Goal: Task Accomplishment & Management: Use online tool/utility

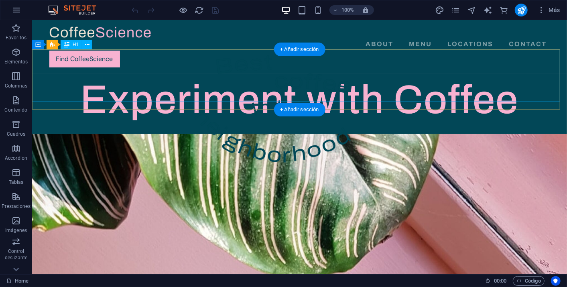
click at [253, 82] on div "Experiment with Coffee" at bounding box center [299, 99] width 535 height 52
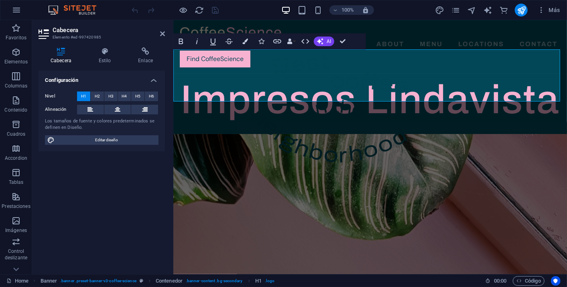
click at [139, 166] on div "Configuración Nivel H1 H2 H3 H4 H5 H6 Alineación Los tamaños de fuente y colore…" at bounding box center [102, 169] width 127 height 197
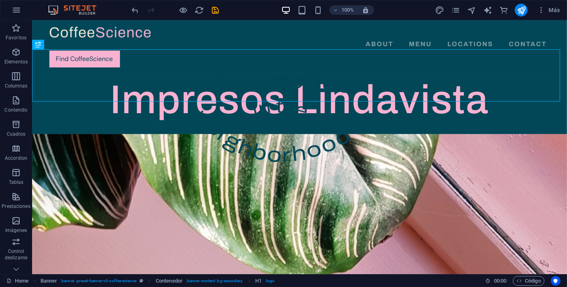
scroll to position [222, 0]
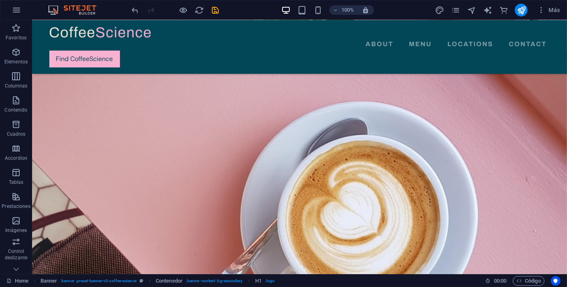
drag, startPoint x: 567, startPoint y: 82, endPoint x: 563, endPoint y: 35, distance: 47.6
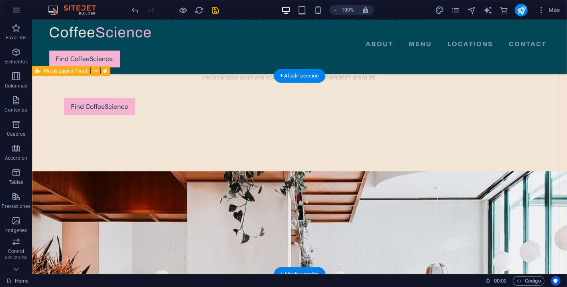
scroll to position [2161, 0]
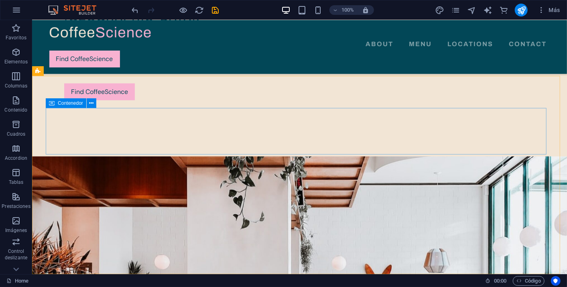
click at [73, 105] on span "Contenedor" at bounding box center [70, 103] width 25 height 5
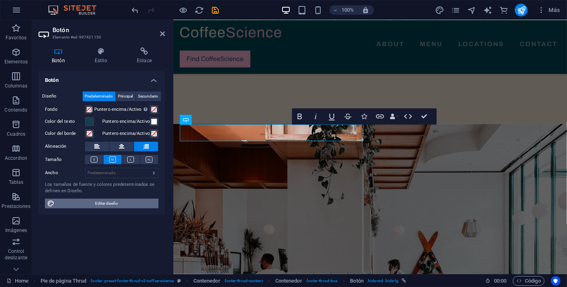
click at [100, 203] on span "Editar diseño" at bounding box center [106, 204] width 99 height 10
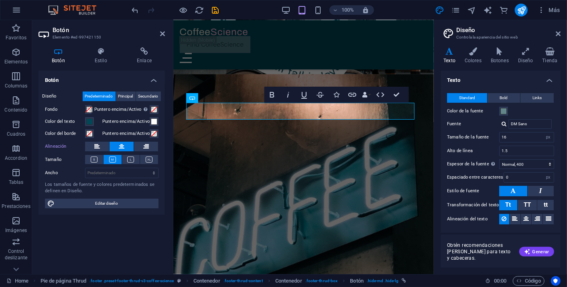
scroll to position [1587, 0]
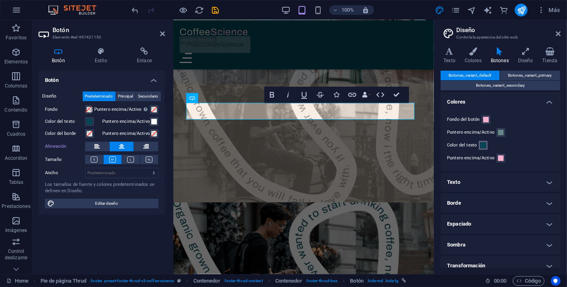
click at [479, 145] on button "Color del texto" at bounding box center [483, 145] width 9 height 9
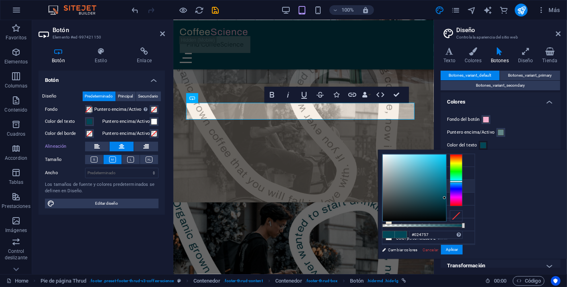
type input "#42808e"
click at [447, 183] on div at bounding box center [414, 188] width 63 height 67
click at [463, 250] on button "Aplicar" at bounding box center [452, 250] width 22 height 10
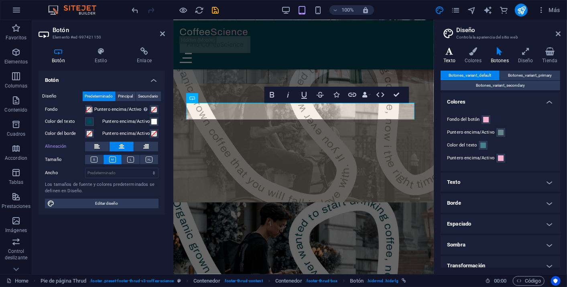
click at [453, 52] on icon at bounding box center [450, 51] width 18 height 8
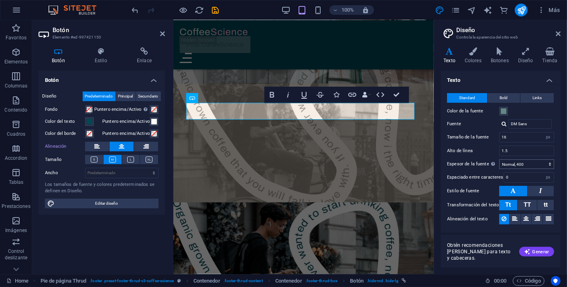
scroll to position [16, 0]
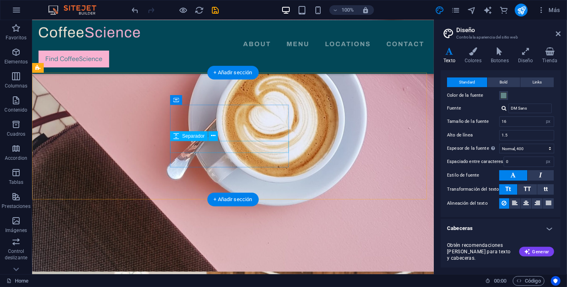
scroll to position [234, 0]
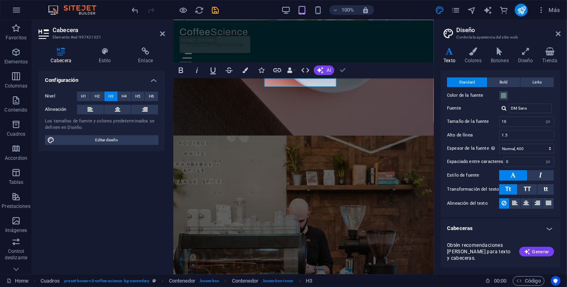
scroll to position [309, 0]
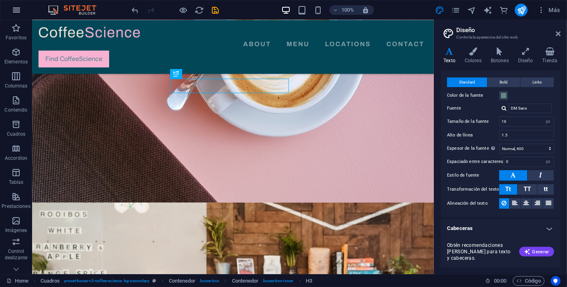
click at [13, 5] on icon "button" at bounding box center [17, 10] width 10 height 10
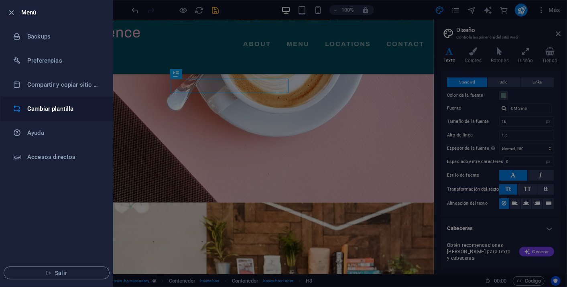
click at [32, 113] on li "Cambiar plantilla" at bounding box center [56, 109] width 112 height 24
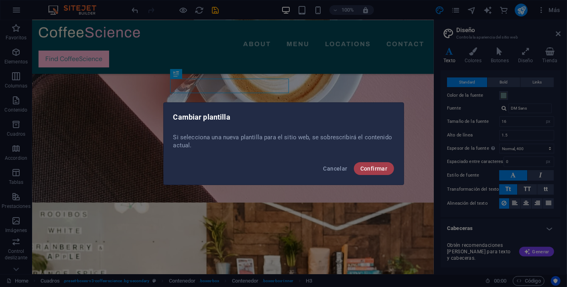
click at [362, 172] on button "Confirmar" at bounding box center [374, 168] width 40 height 13
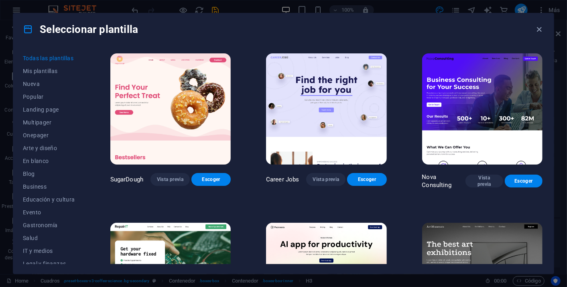
click at [523, 185] on button "Escoger" at bounding box center [524, 181] width 38 height 13
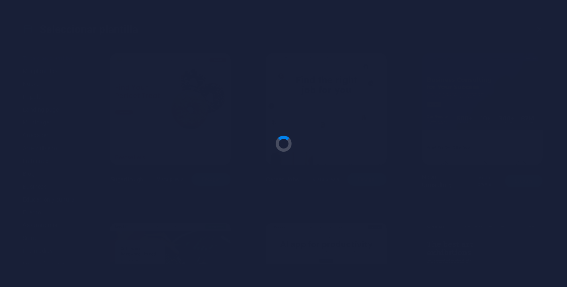
scroll to position [375, 0]
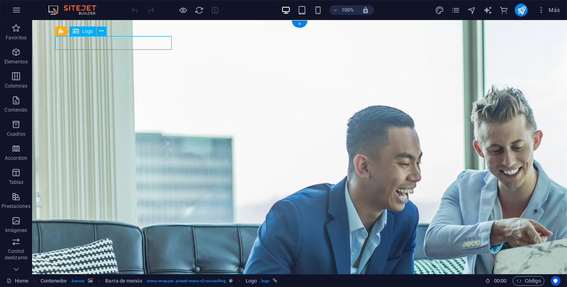
select select "px"
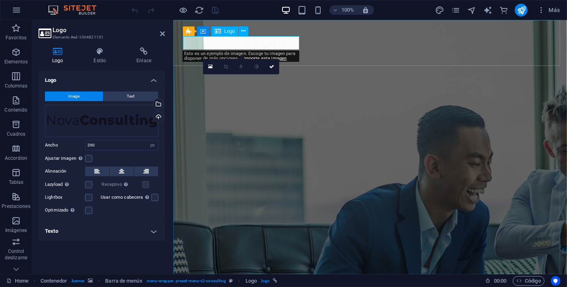
click at [135, 113] on div "Arrastra archivos aquí, haz clic para escoger archivos o selecciona archivos de…" at bounding box center [102, 121] width 114 height 32
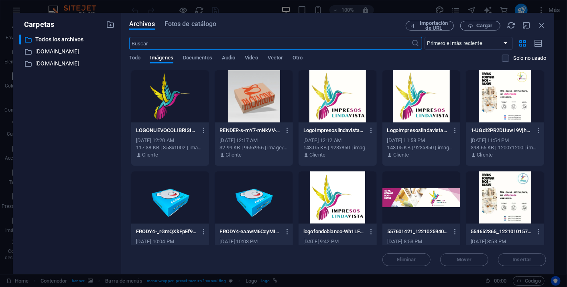
click at [135, 113] on body "[DOMAIN_NAME] Home Favoritos Elementos Columnas Contenido Cuadros Accordion Tab…" at bounding box center [283, 143] width 567 height 287
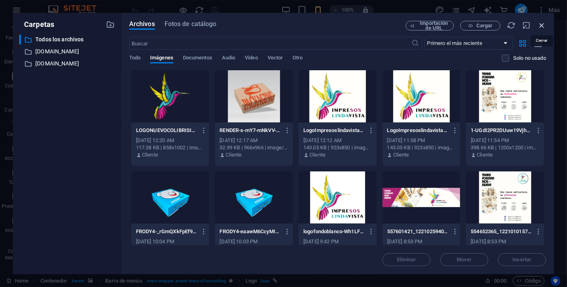
click at [543, 28] on icon "button" at bounding box center [542, 25] width 9 height 9
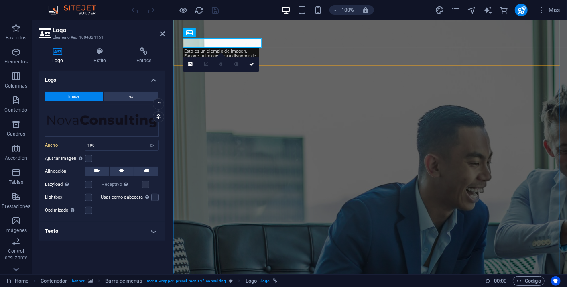
type input "290"
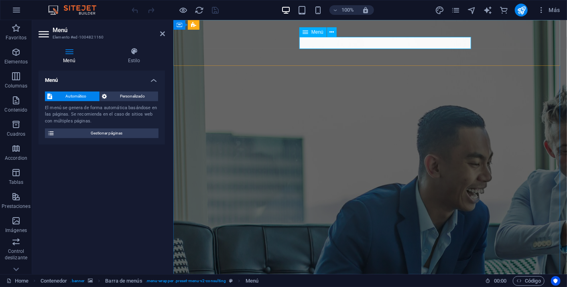
click at [139, 96] on span "Personalizado" at bounding box center [133, 97] width 47 height 10
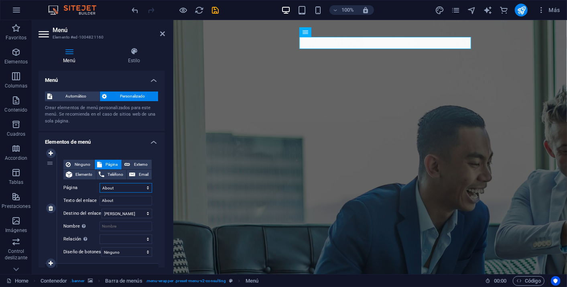
click at [116, 186] on select "Home About Services Blog Contact Legal Notice Privacy" at bounding box center [126, 188] width 53 height 10
select select "0"
click at [100, 183] on select "Home About Services Blog Contact Legal Notice Privacy" at bounding box center [126, 188] width 53 height 10
type input "Home"
select select
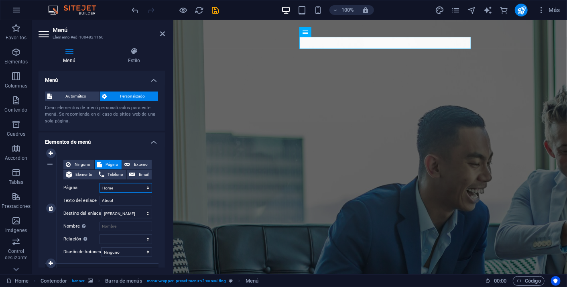
select select
click at [133, 203] on input "Home" at bounding box center [126, 201] width 53 height 10
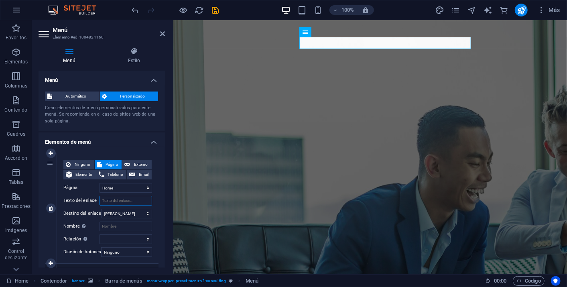
select select
type input "Noso"
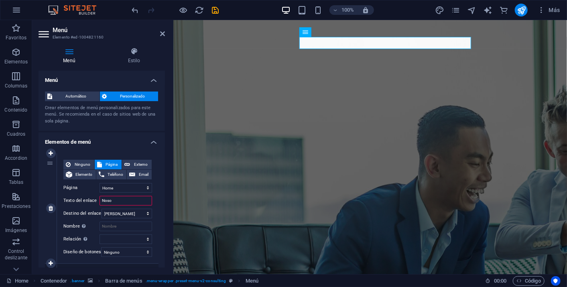
select select
type input "Nosotros"
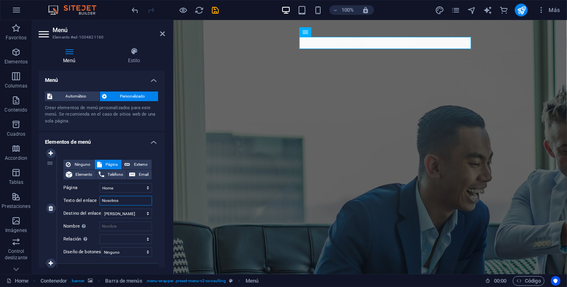
select select
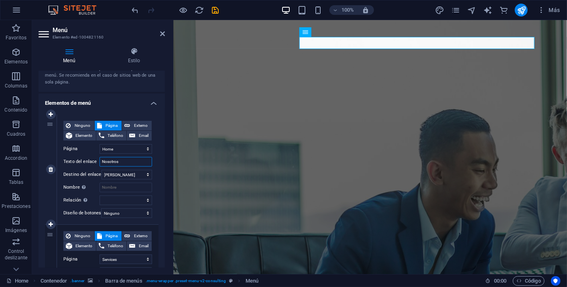
scroll to position [42, 0]
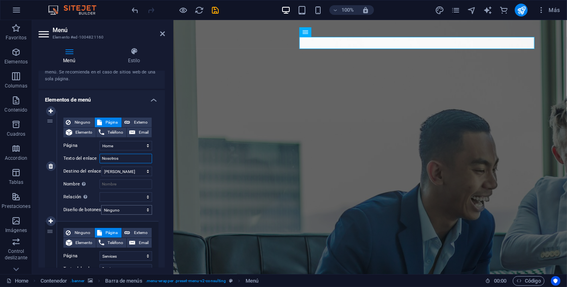
type input "Nosotros"
click at [144, 207] on select "Ninguno Predeterminado Principal Secundario" at bounding box center [126, 210] width 51 height 10
select select "default"
click at [101, 205] on select "Ninguno Predeterminado Principal Secundario" at bounding box center [126, 210] width 51 height 10
click at [142, 229] on span "Externo" at bounding box center [141, 233] width 17 height 10
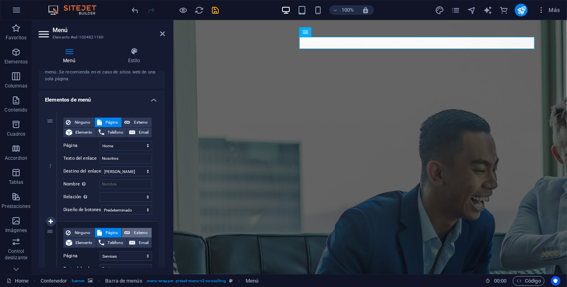
select select
select select "blank"
select select
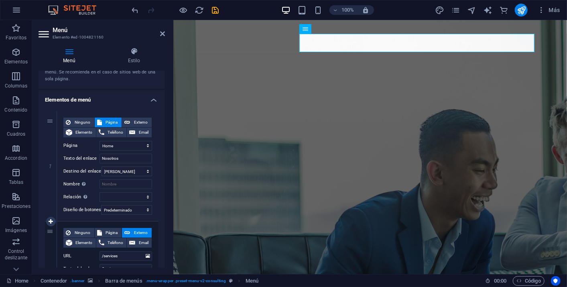
click at [145, 225] on div "Ninguno Página Externo Elemento Teléfono Email Página Home About Services Blog …" at bounding box center [108, 277] width 102 height 110
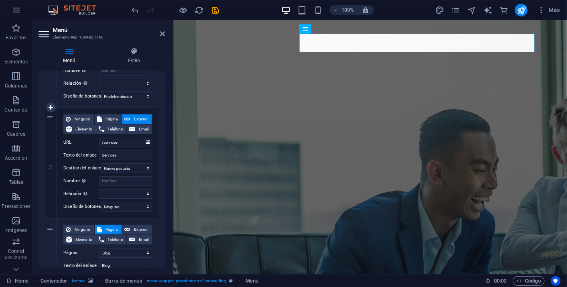
scroll to position [158, 0]
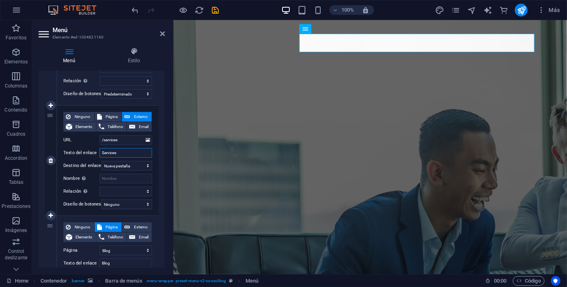
click at [124, 150] on input "Services" at bounding box center [126, 153] width 53 height 10
type input "P"
select select
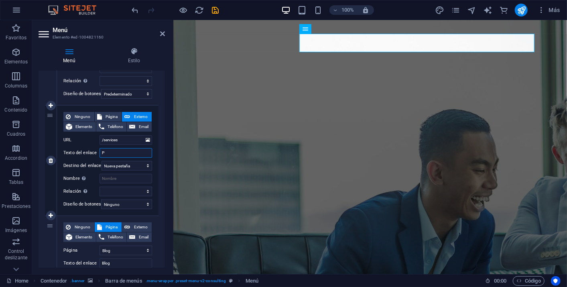
select select
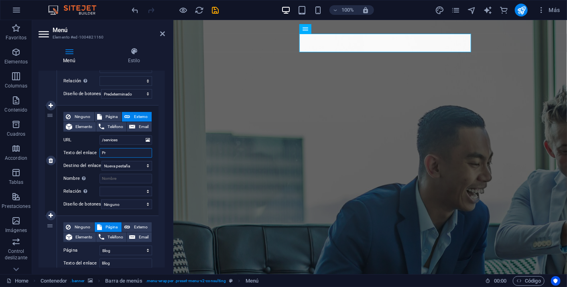
type input "Pro"
select select
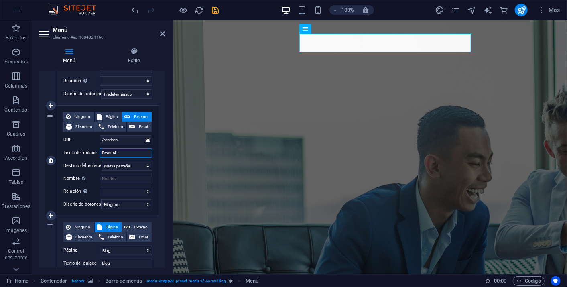
type input "Producto"
select select
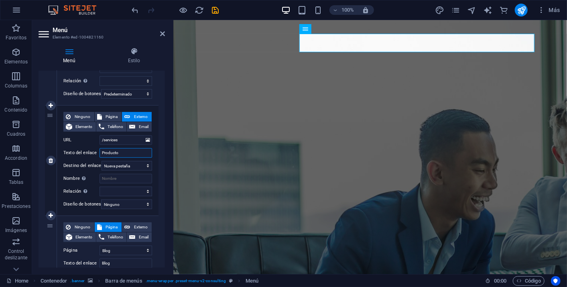
type input "Productos"
select select
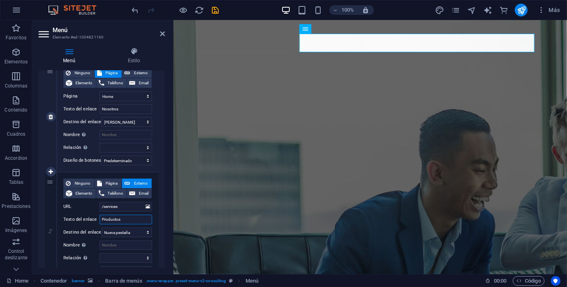
scroll to position [92, 0]
type input "Productos"
click at [113, 184] on span "Página" at bounding box center [111, 183] width 15 height 10
select select
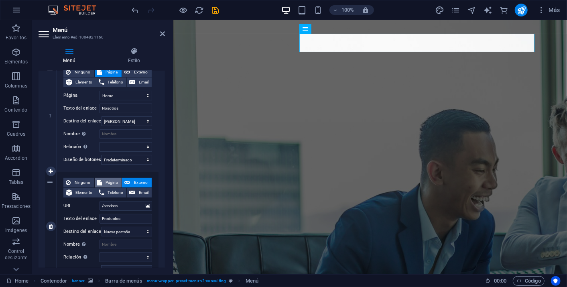
select select
click at [133, 207] on select "Home About Services Blog Contact Legal Notice Privacy" at bounding box center [126, 206] width 53 height 10
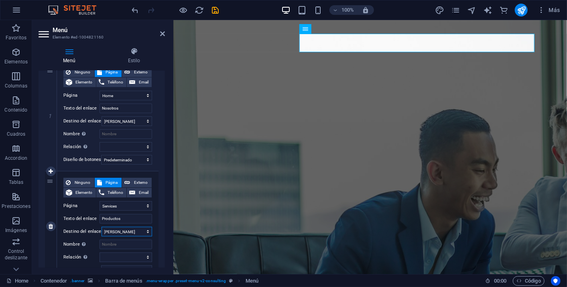
click at [135, 231] on select "Nueva pestaña Misma pestaña Superposición" at bounding box center [127, 232] width 51 height 10
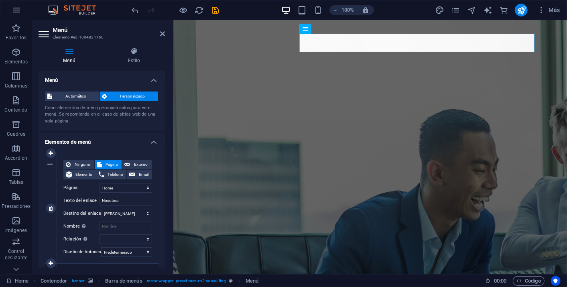
scroll to position [0, 0]
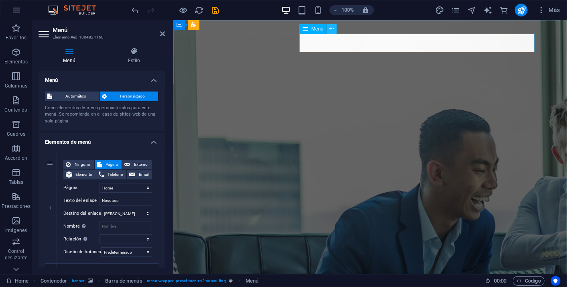
click at [332, 30] on icon at bounding box center [332, 28] width 4 height 8
click at [145, 61] on h4 "Estilo" at bounding box center [134, 55] width 62 height 17
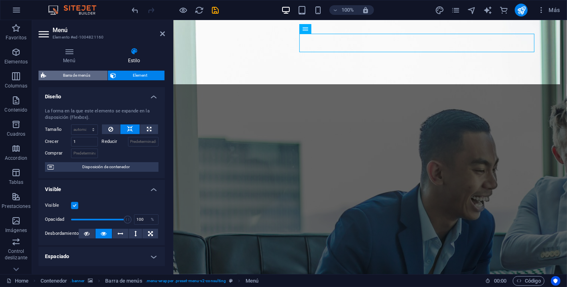
click at [74, 73] on span "Barra de menús" at bounding box center [77, 76] width 57 height 10
select select "rem"
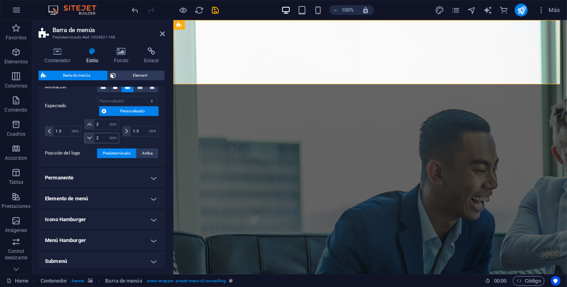
scroll to position [211, 0]
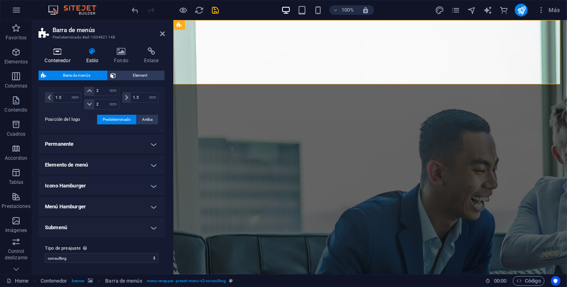
click at [59, 50] on icon at bounding box center [58, 51] width 38 height 8
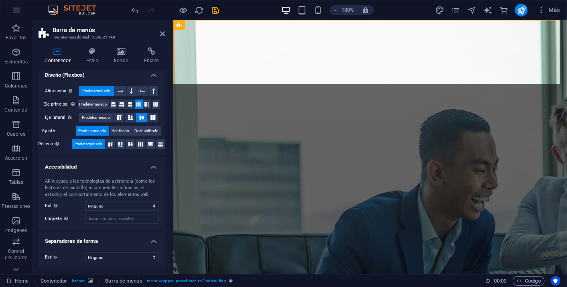
scroll to position [0, 0]
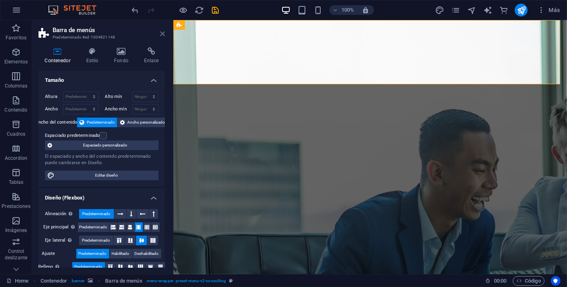
click at [164, 31] on icon at bounding box center [162, 34] width 5 height 6
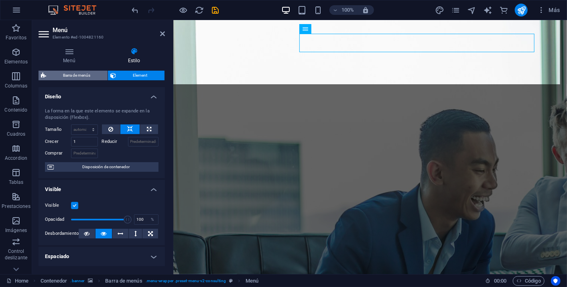
click at [78, 73] on span "Barra de menús" at bounding box center [77, 76] width 57 height 10
select select "rem"
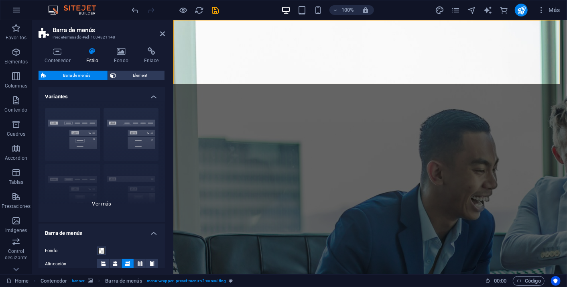
click at [139, 127] on div "Borde Centrado Predeterminado Fijo Loki Desencadenador Ancho XXL" at bounding box center [102, 162] width 127 height 120
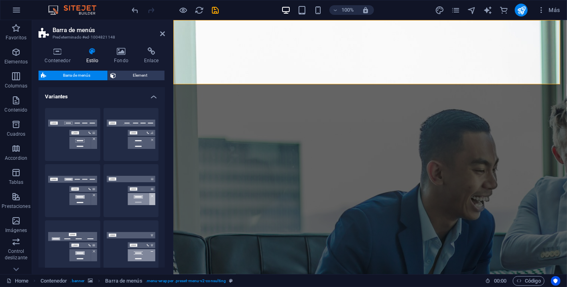
click at [149, 90] on h4 "Variantes" at bounding box center [102, 94] width 127 height 14
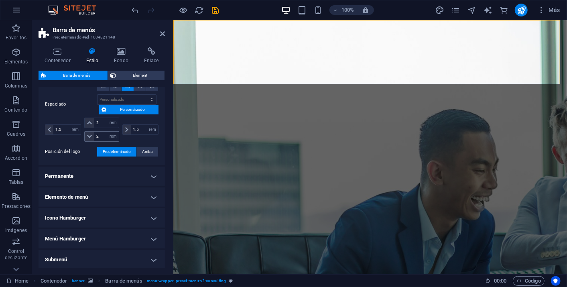
scroll to position [67, 0]
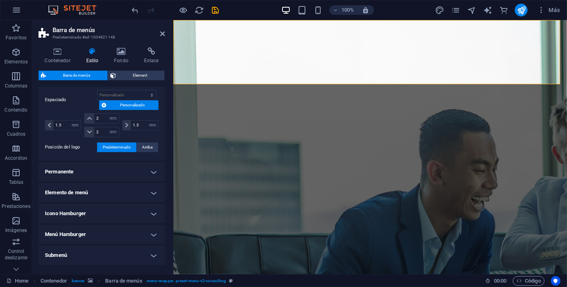
click at [151, 192] on h4 "Elemento de menú" at bounding box center [102, 192] width 127 height 19
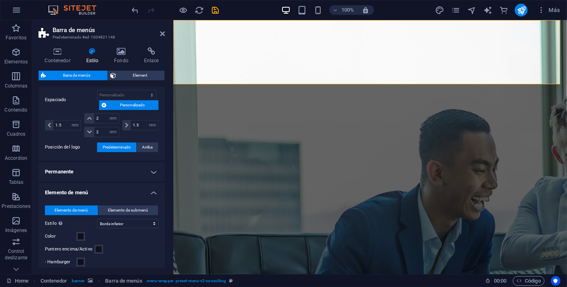
click at [151, 168] on h4 "Permanente" at bounding box center [102, 171] width 127 height 19
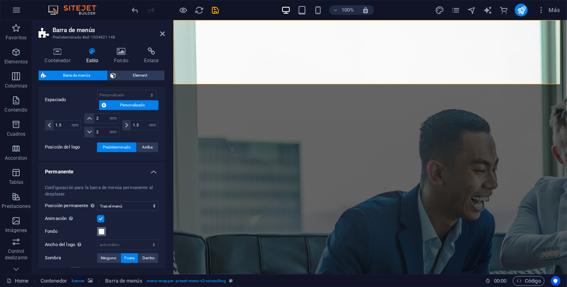
click at [100, 231] on span at bounding box center [101, 232] width 6 height 6
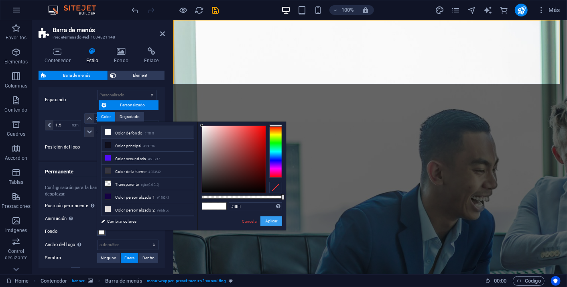
click at [270, 222] on button "Aplicar" at bounding box center [272, 221] width 22 height 10
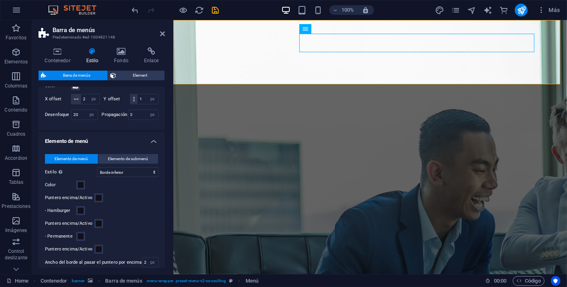
scroll to position [253, 0]
click at [138, 177] on select "Sin formato Color del texto Cuadro: Atenuar Cuadro: Voltear verticalmente Cuadr…" at bounding box center [127, 172] width 61 height 10
click at [111, 215] on div "- Hamburger" at bounding box center [102, 211] width 114 height 10
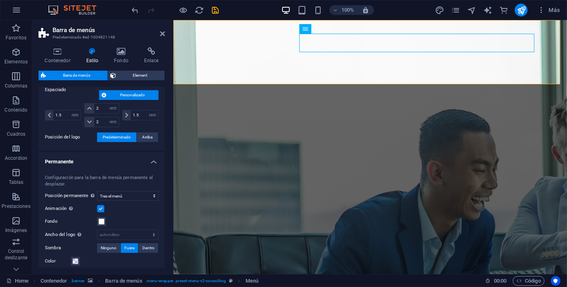
scroll to position [0, 0]
